Goal: Task Accomplishment & Management: Use online tool/utility

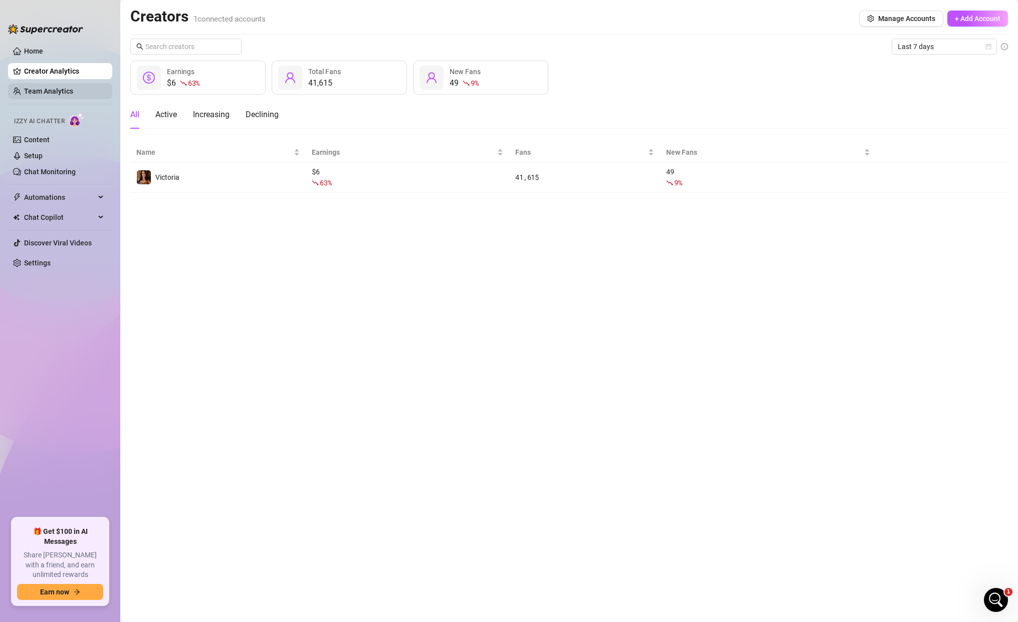
click at [51, 89] on link "Team Analytics" at bounding box center [48, 91] width 49 height 8
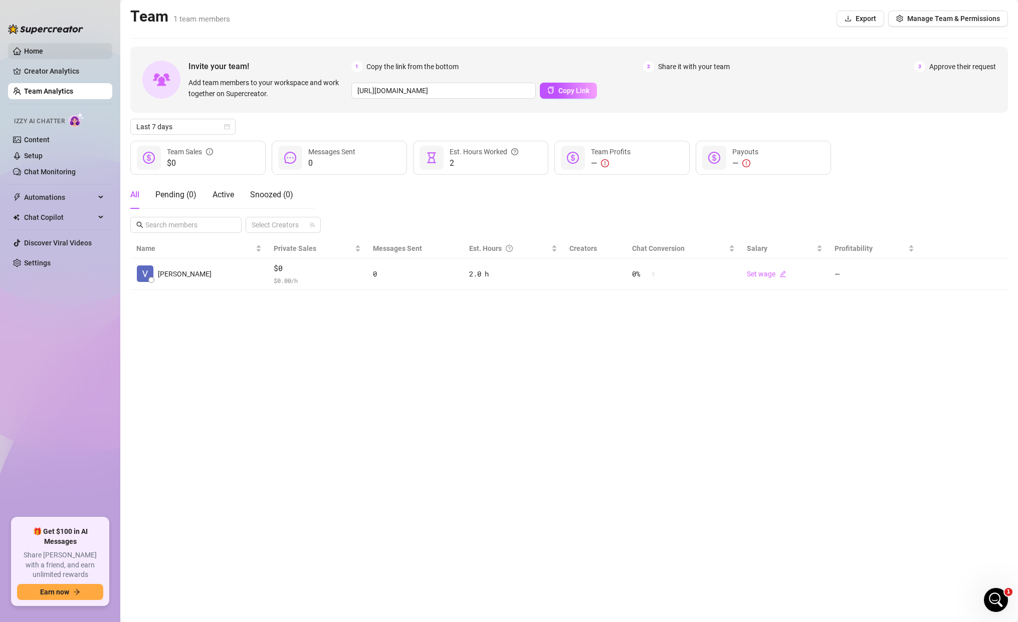
click at [43, 47] on link "Home" at bounding box center [33, 51] width 19 height 8
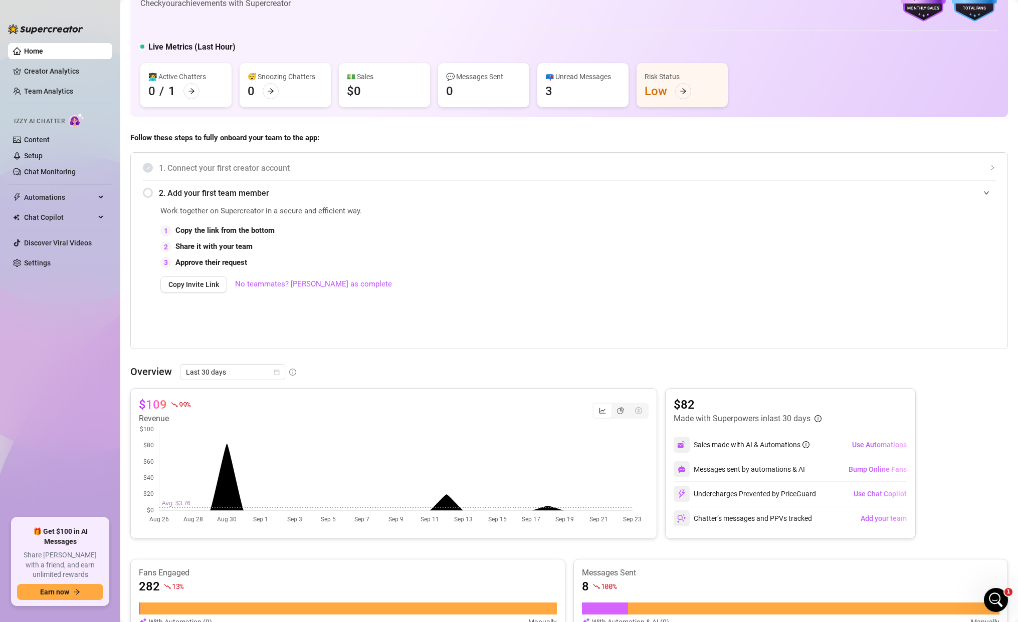
scroll to position [100, 0]
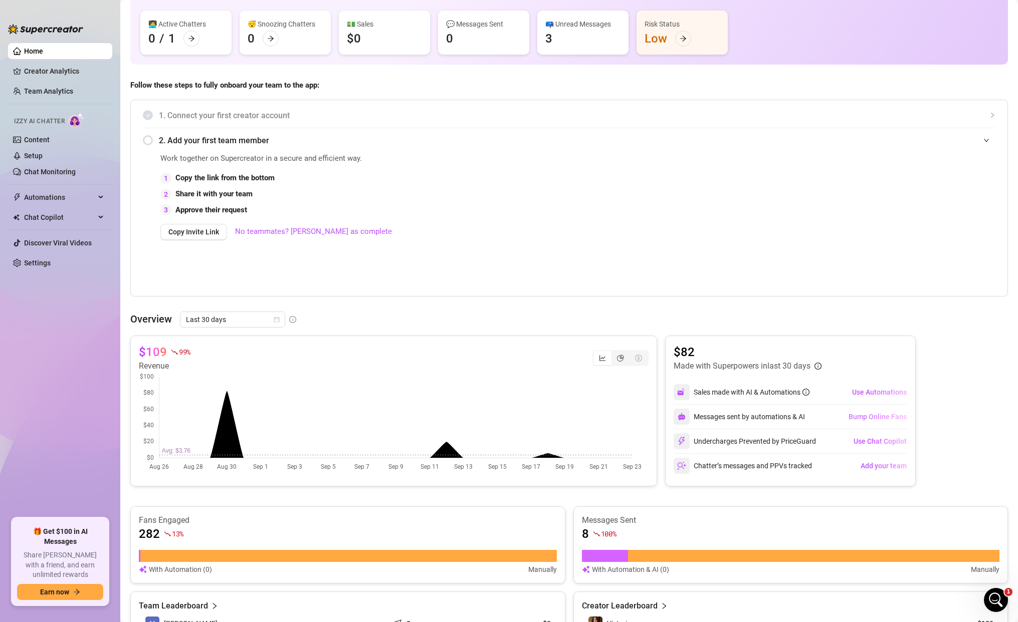
click at [854, 420] on span "Bump Online Fans" at bounding box center [877, 417] width 58 height 8
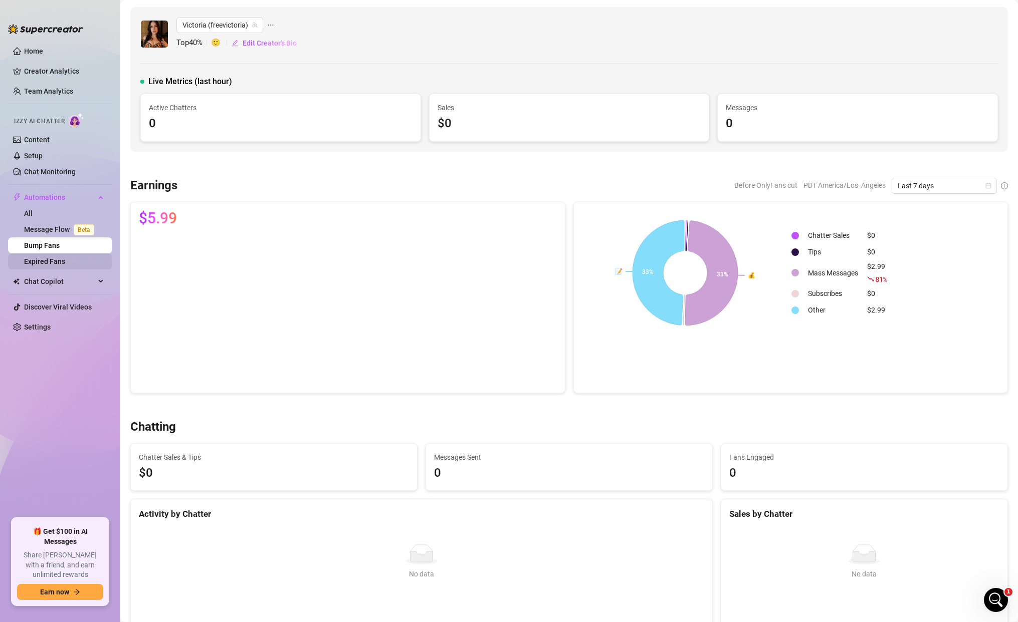
click at [48, 261] on link "Expired Fans" at bounding box center [44, 262] width 41 height 8
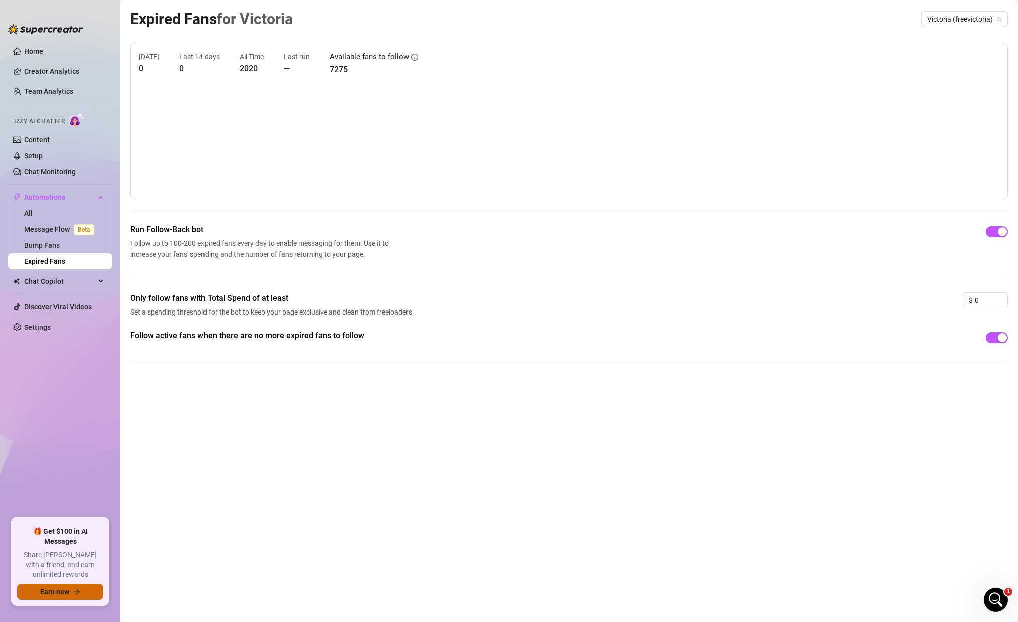
click at [75, 594] on icon "arrow-right" at bounding box center [76, 592] width 7 height 7
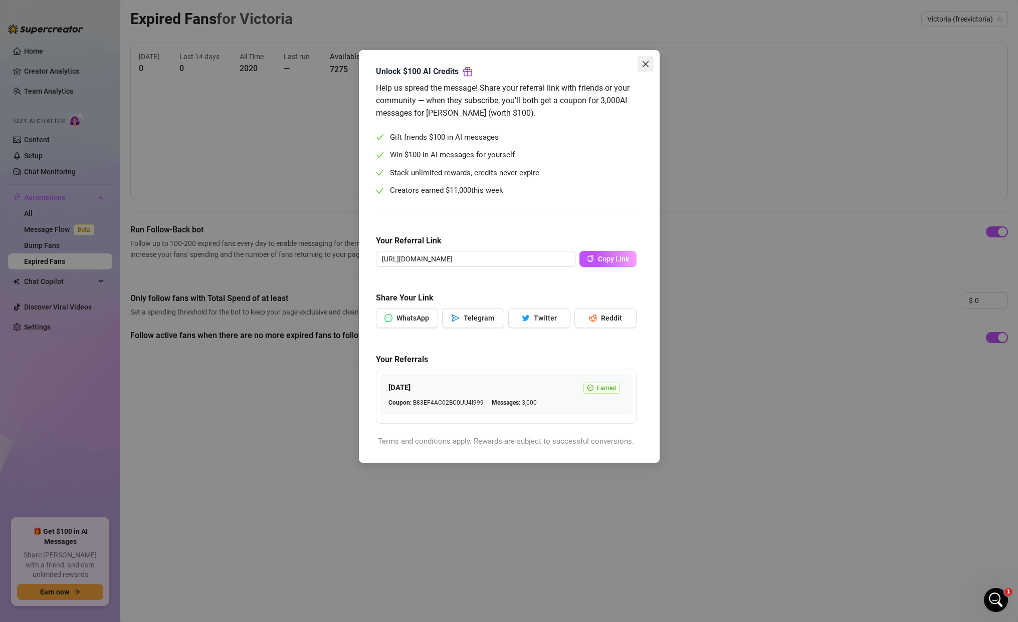
click at [646, 66] on icon "close" at bounding box center [645, 64] width 6 height 6
